Goal: Transaction & Acquisition: Purchase product/service

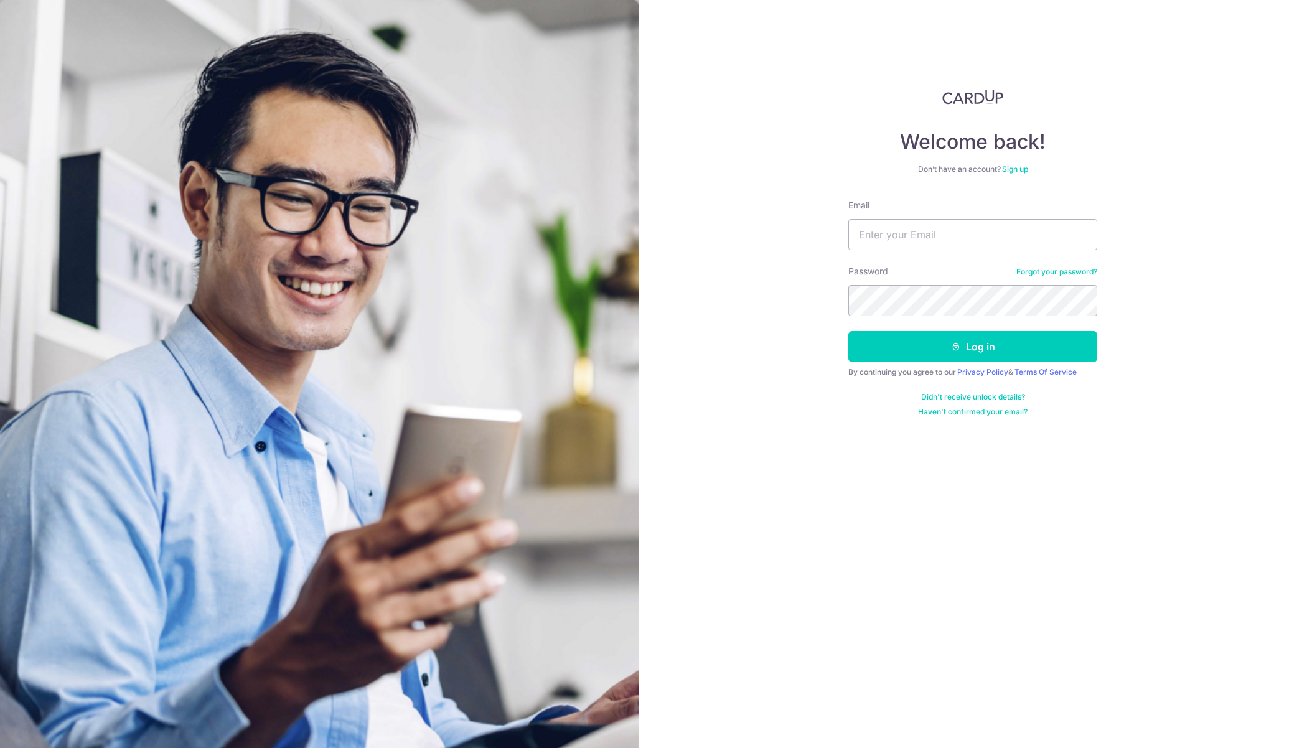
click at [967, 246] on input "Email" at bounding box center [972, 234] width 249 height 31
click at [968, 233] on input "Email" at bounding box center [972, 234] width 249 height 31
type input "justinnlwj@gmail.com"
click at [958, 343] on icon "submit" at bounding box center [956, 347] width 10 height 10
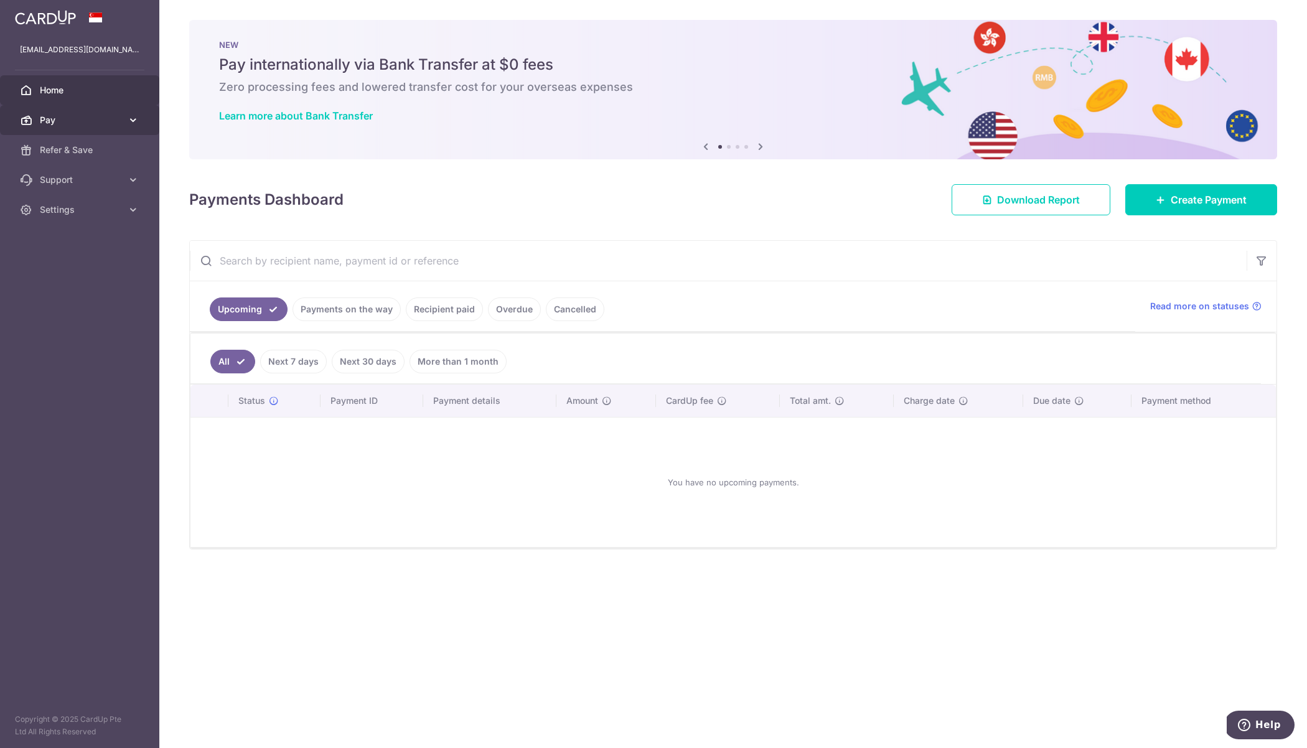
click at [64, 127] on link "Pay" at bounding box center [79, 120] width 159 height 30
click at [60, 149] on span "Payments" at bounding box center [81, 150] width 82 height 12
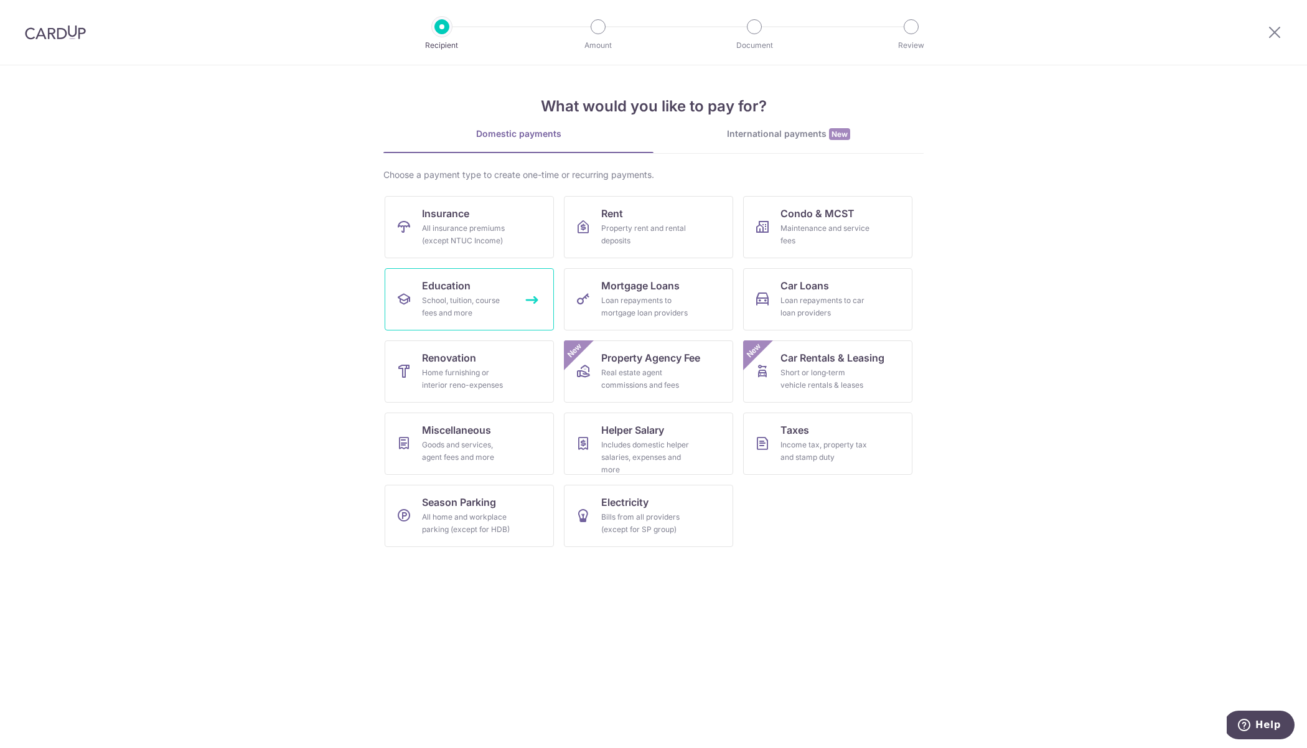
click at [501, 306] on div "School, tuition, course fees and more" at bounding box center [467, 306] width 90 height 25
